Goal: Information Seeking & Learning: Find specific fact

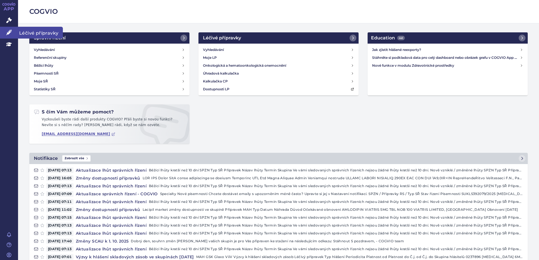
click at [14, 29] on link "Léčivé přípravky" at bounding box center [9, 33] width 18 height 12
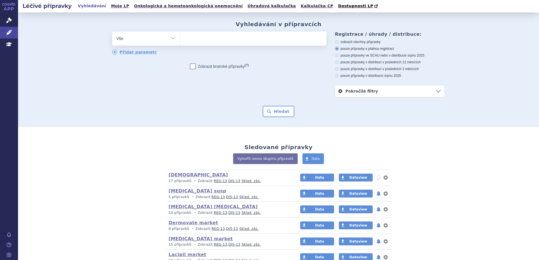
click at [190, 37] on ul at bounding box center [253, 38] width 146 height 12
click at [180, 37] on select at bounding box center [180, 38] width 0 height 14
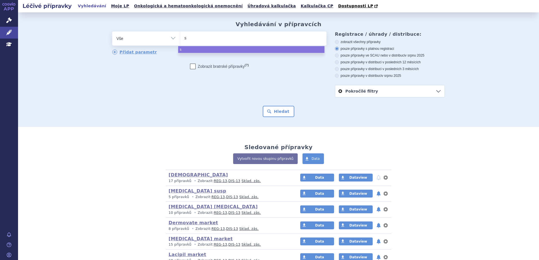
type input "sy"
type input "symb"
type input "symbic"
type input "symbicor"
type input "symbicort"
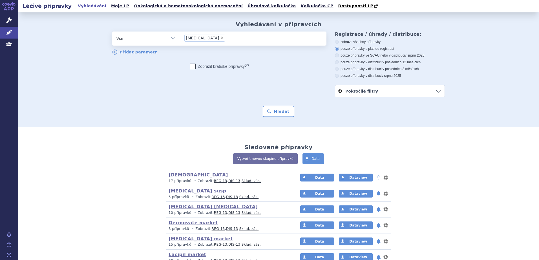
select select "[MEDICAL_DATA]"
click at [277, 115] on button "Hledat" at bounding box center [279, 111] width 32 height 11
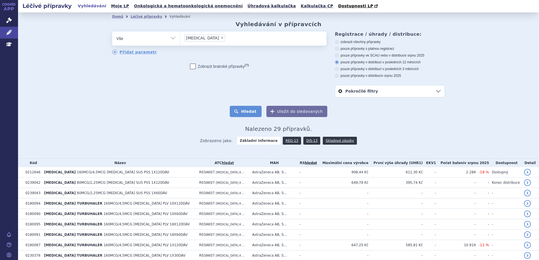
click at [249, 110] on button "Hledat" at bounding box center [246, 111] width 32 height 11
